Goal: Navigation & Orientation: Find specific page/section

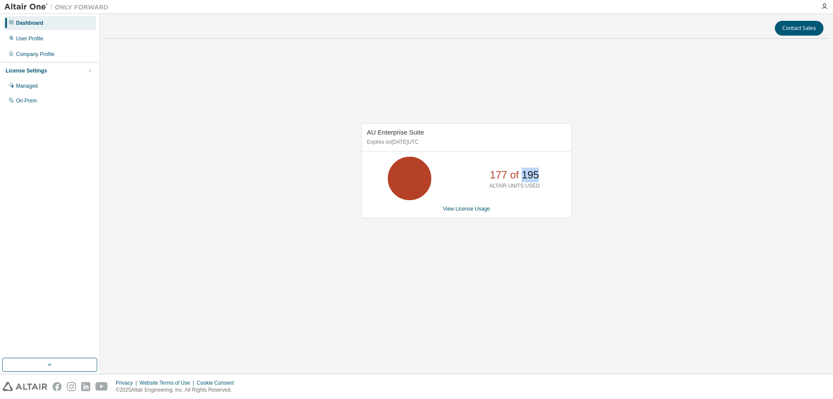
drag, startPoint x: 525, startPoint y: 176, endPoint x: 557, endPoint y: 179, distance: 32.2
click at [557, 179] on div "177 of 195 ALTAIR UNITS USED" at bounding box center [467, 178] width 210 height 43
drag, startPoint x: 523, startPoint y: 176, endPoint x: 551, endPoint y: 182, distance: 28.9
click at [551, 182] on div "177 of 195 ALTAIR UNITS USED" at bounding box center [467, 178] width 210 height 43
drag, startPoint x: 505, startPoint y: 176, endPoint x: 485, endPoint y: 178, distance: 20.1
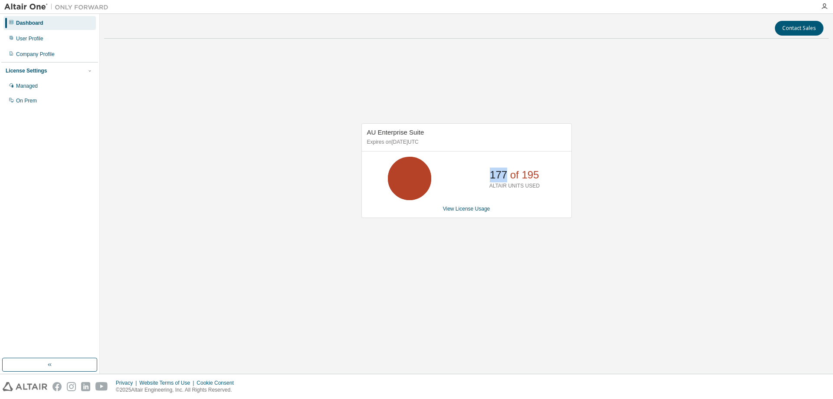
click at [485, 178] on div "177 of 195 ALTAIR UNITS USED" at bounding box center [514, 178] width 69 height 43
click at [531, 176] on p "177 of 195" at bounding box center [514, 175] width 49 height 15
drag, startPoint x: 524, startPoint y: 173, endPoint x: 554, endPoint y: 183, distance: 32.4
click at [553, 182] on div "177 of 195 ALTAIR UNITS USED" at bounding box center [467, 178] width 210 height 43
click at [534, 177] on p "177 of 195" at bounding box center [514, 175] width 49 height 15
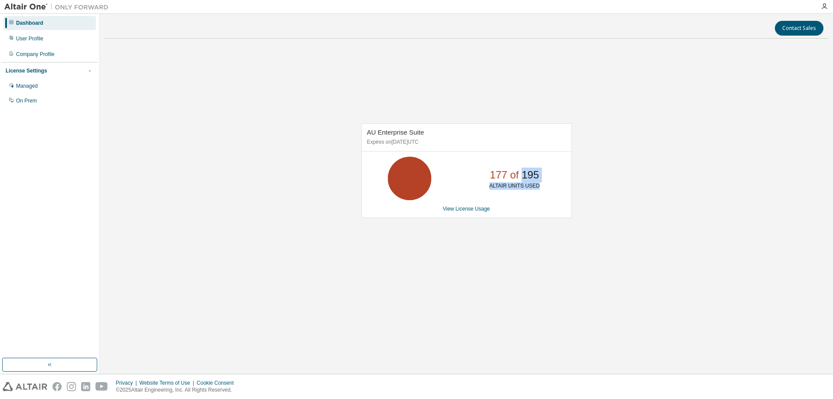
drag, startPoint x: 523, startPoint y: 176, endPoint x: 539, endPoint y: 184, distance: 17.7
click at [539, 184] on div "177 of 195 ALTAIR UNITS USED" at bounding box center [514, 178] width 69 height 43
click at [536, 178] on p "177 of 195" at bounding box center [514, 175] width 49 height 15
drag, startPoint x: 524, startPoint y: 176, endPoint x: 541, endPoint y: 180, distance: 17.4
click at [541, 180] on div "177 of 195 ALTAIR UNITS USED" at bounding box center [514, 178] width 69 height 43
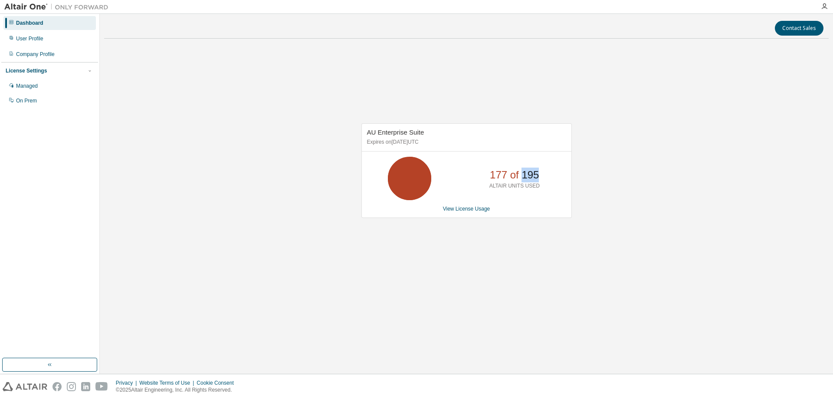
click at [537, 176] on p "177 of 195" at bounding box center [514, 175] width 49 height 15
drag, startPoint x: 522, startPoint y: 175, endPoint x: 535, endPoint y: 180, distance: 14.0
click at [535, 180] on p "177 of 195" at bounding box center [514, 175] width 49 height 15
click at [534, 180] on p "177 of 195" at bounding box center [514, 175] width 49 height 15
drag, startPoint x: 520, startPoint y: 175, endPoint x: 540, endPoint y: 183, distance: 21.6
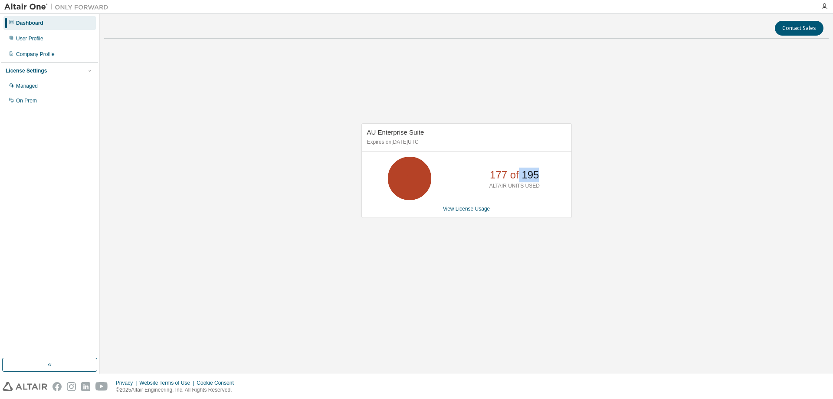
click at [540, 183] on div "177 of 195 ALTAIR UNITS USED" at bounding box center [514, 178] width 69 height 43
click at [537, 178] on p "177 of 195" at bounding box center [514, 175] width 49 height 15
drag, startPoint x: 524, startPoint y: 178, endPoint x: 544, endPoint y: 182, distance: 20.8
click at [544, 182] on div "177 of 195 ALTAIR UNITS USED" at bounding box center [514, 178] width 69 height 43
click at [537, 177] on p "177 of 195" at bounding box center [514, 175] width 49 height 15
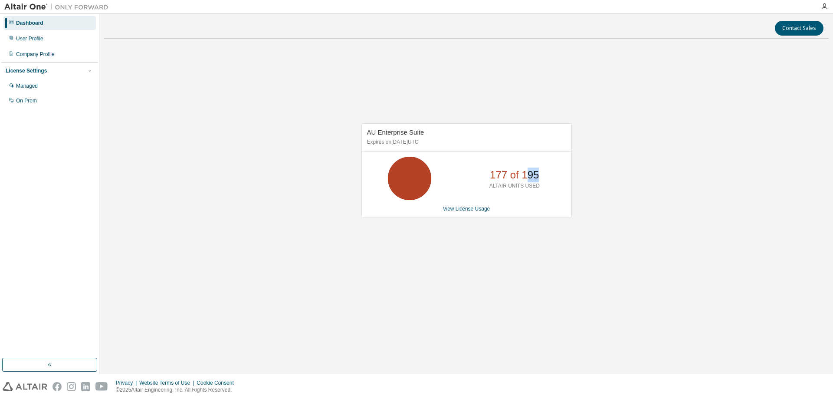
drag, startPoint x: 577, startPoint y: 175, endPoint x: 585, endPoint y: 175, distance: 7.8
click at [585, 175] on div "AU Enterprise Suite Expires on September 29, 2025 UTC 177 of 195 ALTAIR UNITS U…" at bounding box center [466, 175] width 725 height 259
click at [537, 179] on p "177 of 195" at bounding box center [514, 175] width 49 height 15
drag, startPoint x: 522, startPoint y: 182, endPoint x: 551, endPoint y: 190, distance: 30.0
click at [551, 190] on div "177 of 195 ALTAIR UNITS USED" at bounding box center [467, 178] width 210 height 43
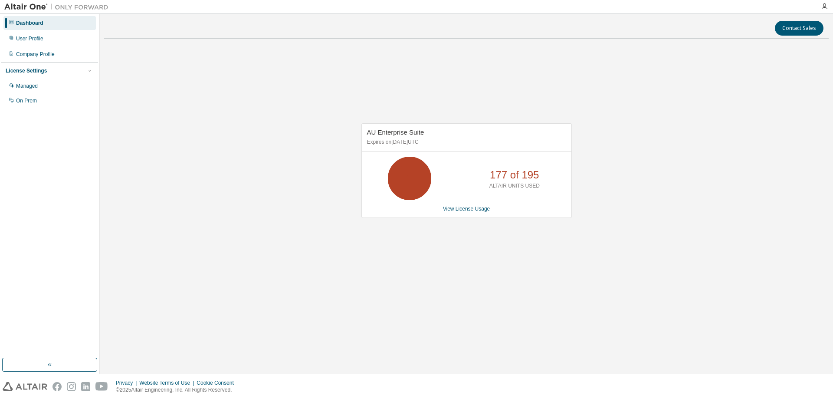
click at [485, 180] on div "177 of 195 ALTAIR UNITS USED" at bounding box center [514, 178] width 69 height 43
